Goal: Obtain resource: Download file/media

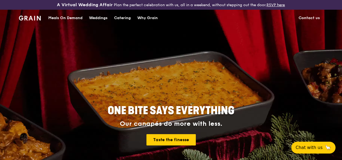
click at [124, 22] on div "Catering" at bounding box center [122, 18] width 17 height 16
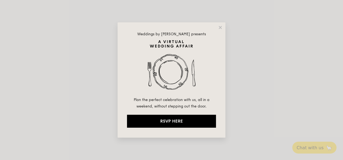
select select
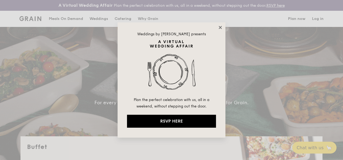
click at [221, 28] on icon at bounding box center [220, 27] width 3 height 3
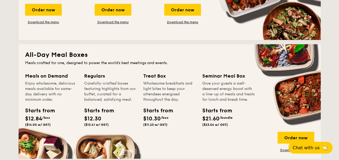
scroll to position [243, 0]
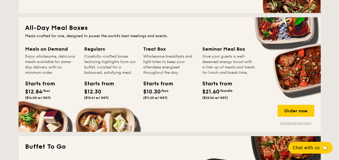
click at [289, 122] on link "Download the menu" at bounding box center [296, 123] width 37 height 4
